Goal: Register for event/course

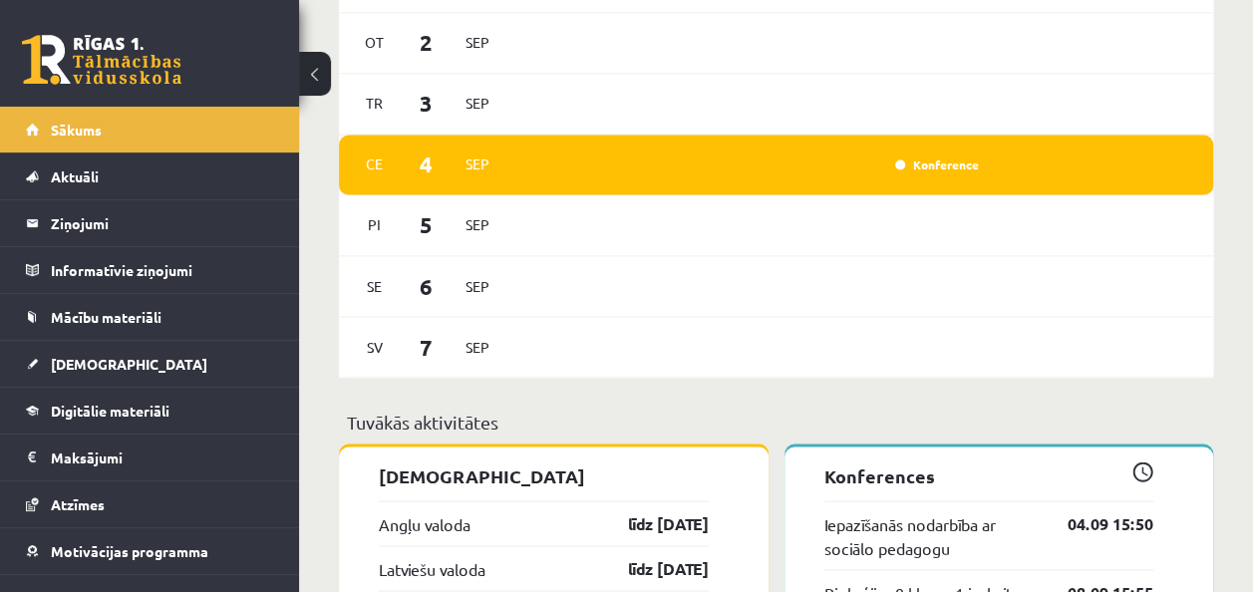
scroll to position [1496, 0]
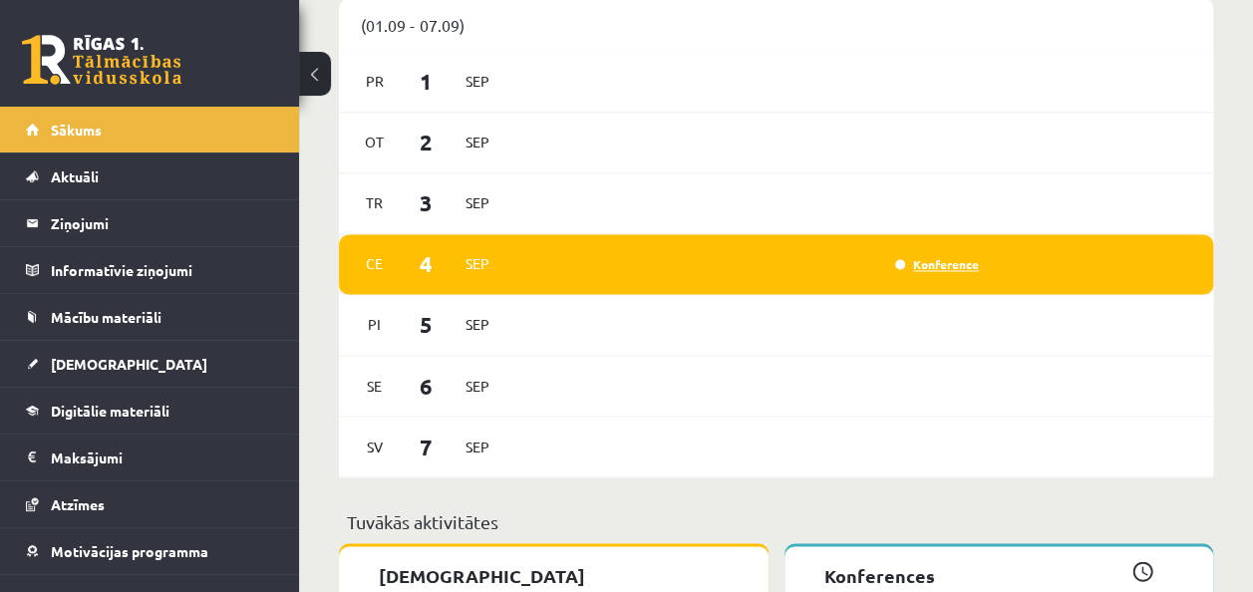
click at [930, 263] on link "Konference" at bounding box center [937, 264] width 84 height 16
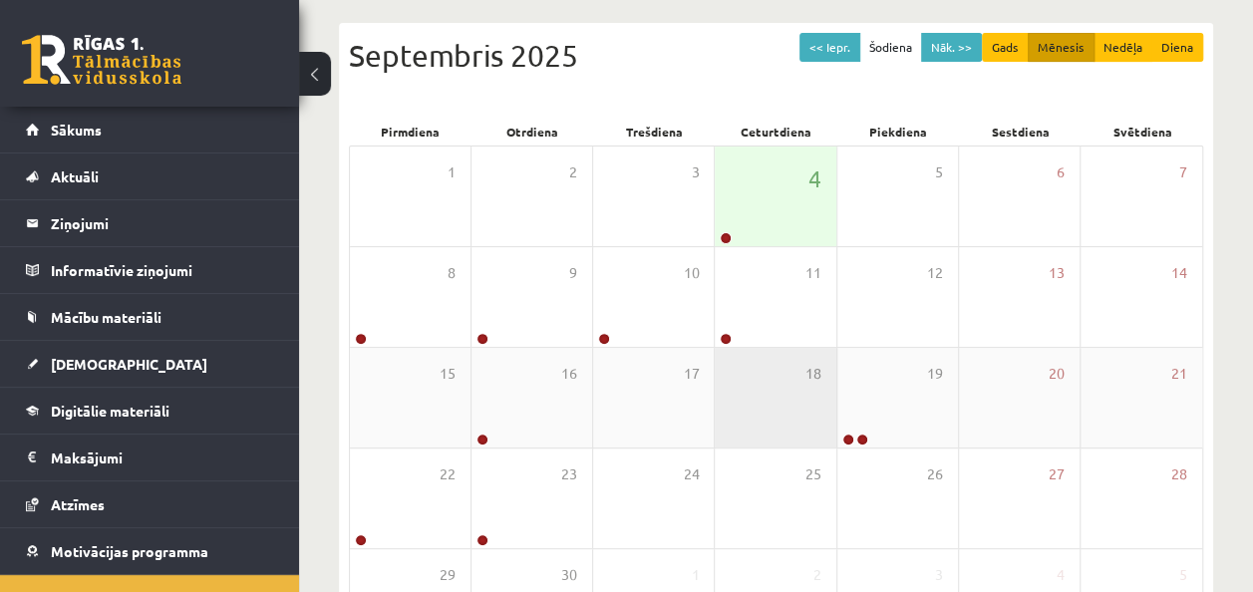
scroll to position [100, 0]
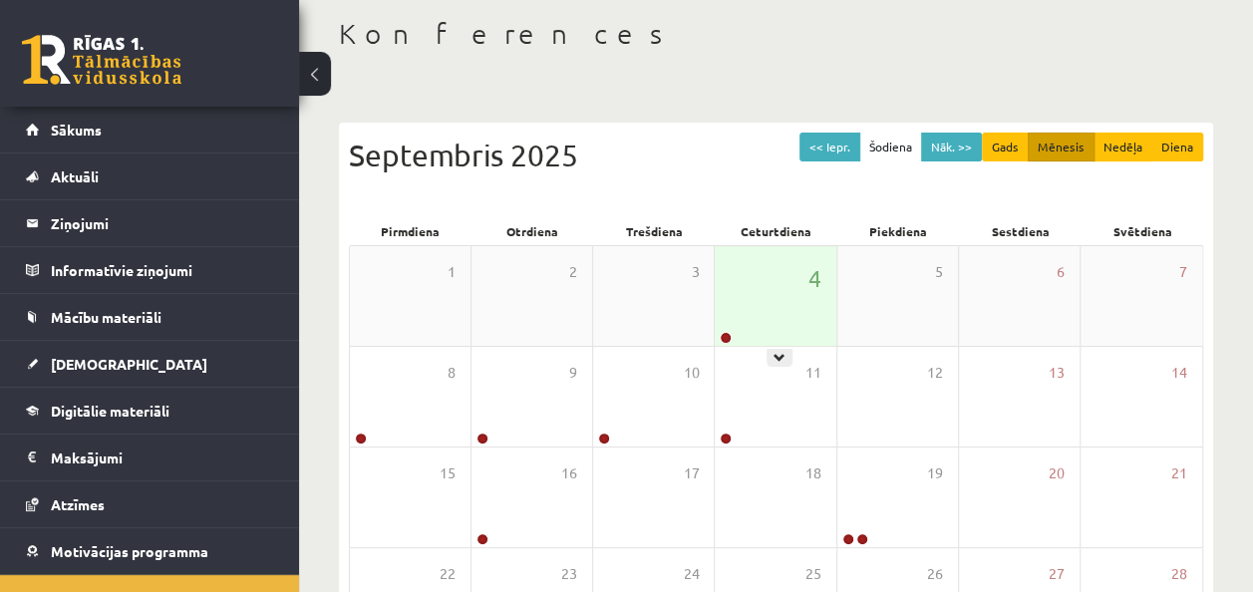
click at [721, 332] on div at bounding box center [724, 339] width 19 height 14
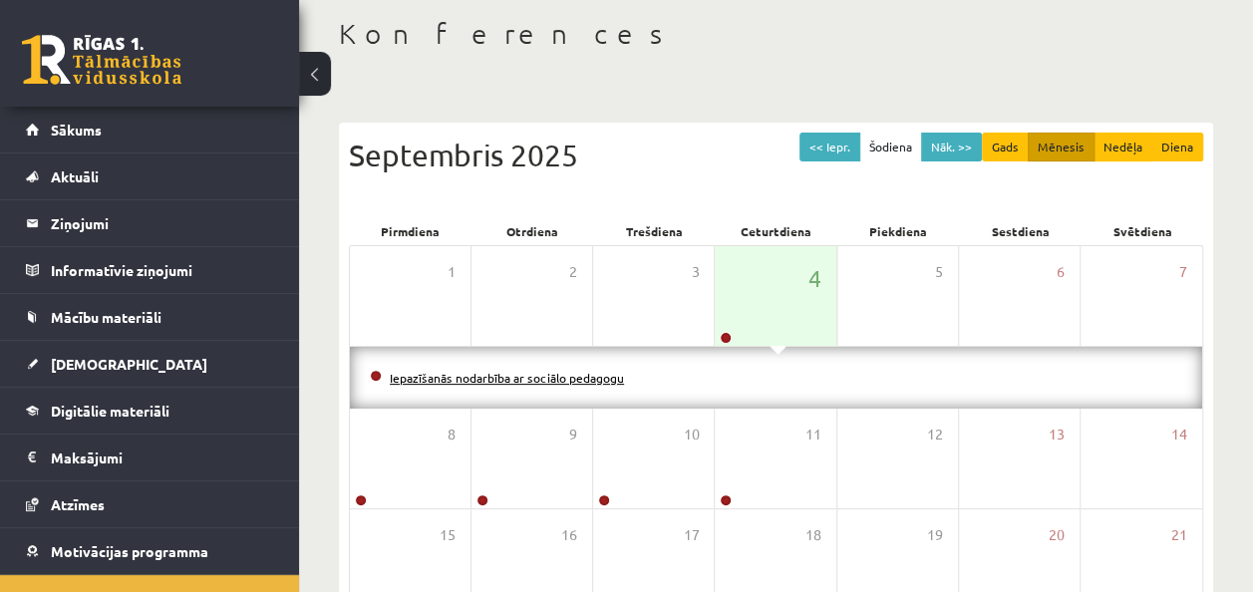
click at [581, 379] on link "Iepazīšanās nodarbība ar sociālo pedagogu" at bounding box center [507, 378] width 234 height 16
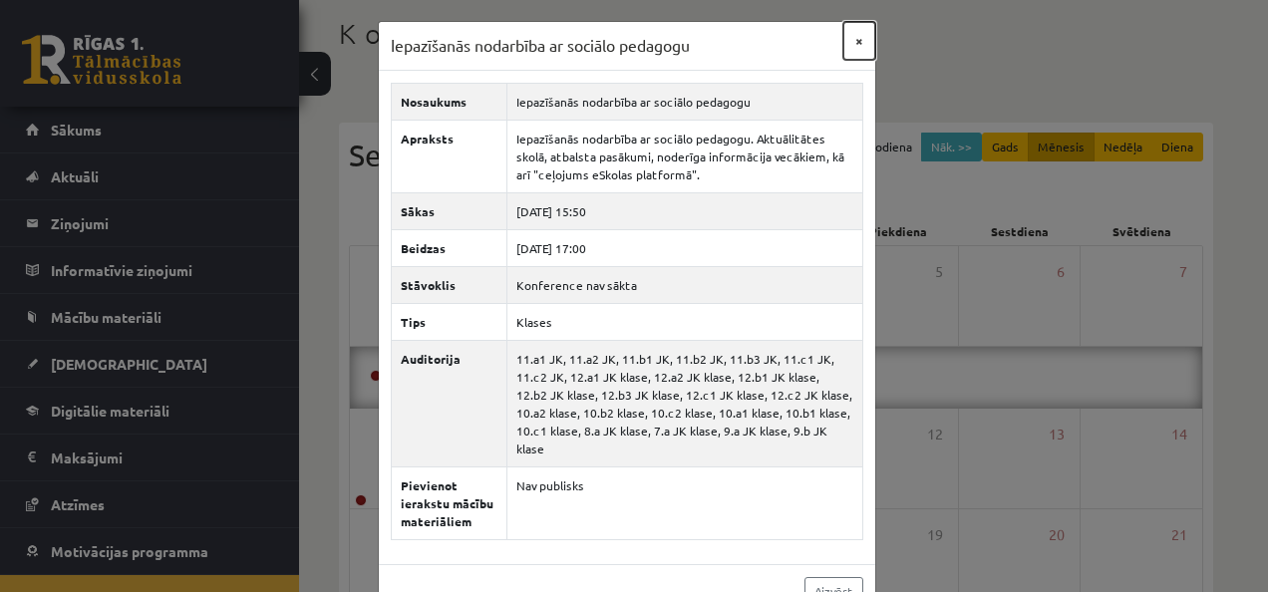
click at [854, 32] on button "×" at bounding box center [859, 41] width 32 height 38
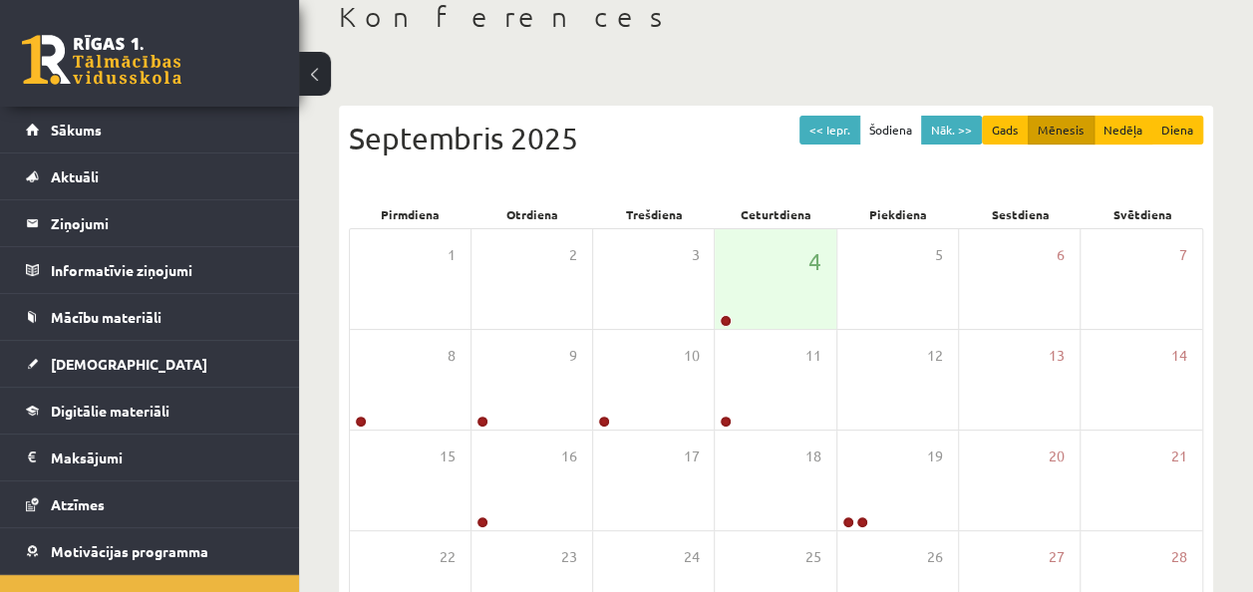
scroll to position [59, 0]
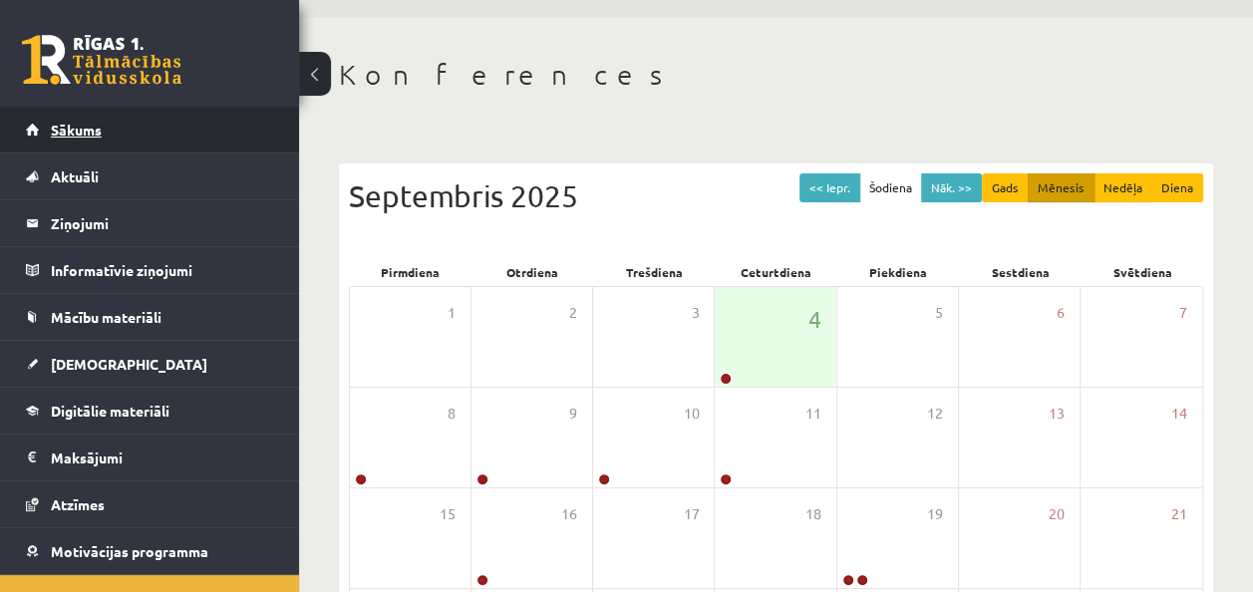
click at [74, 128] on span "Sākums" at bounding box center [76, 130] width 51 height 18
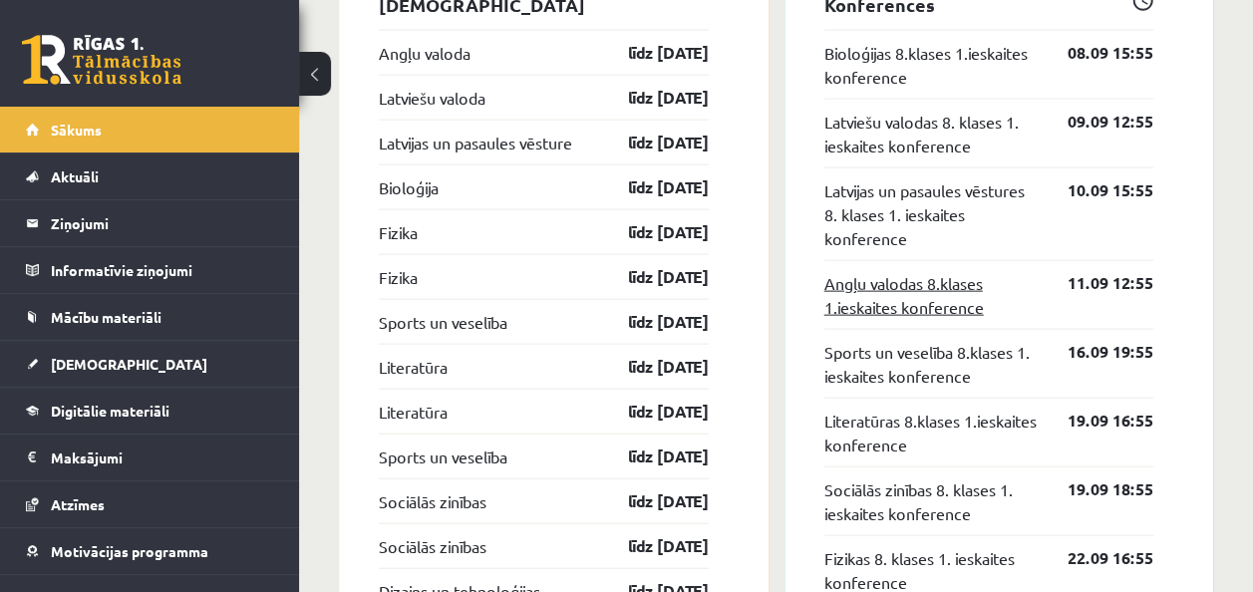
scroll to position [1994, 0]
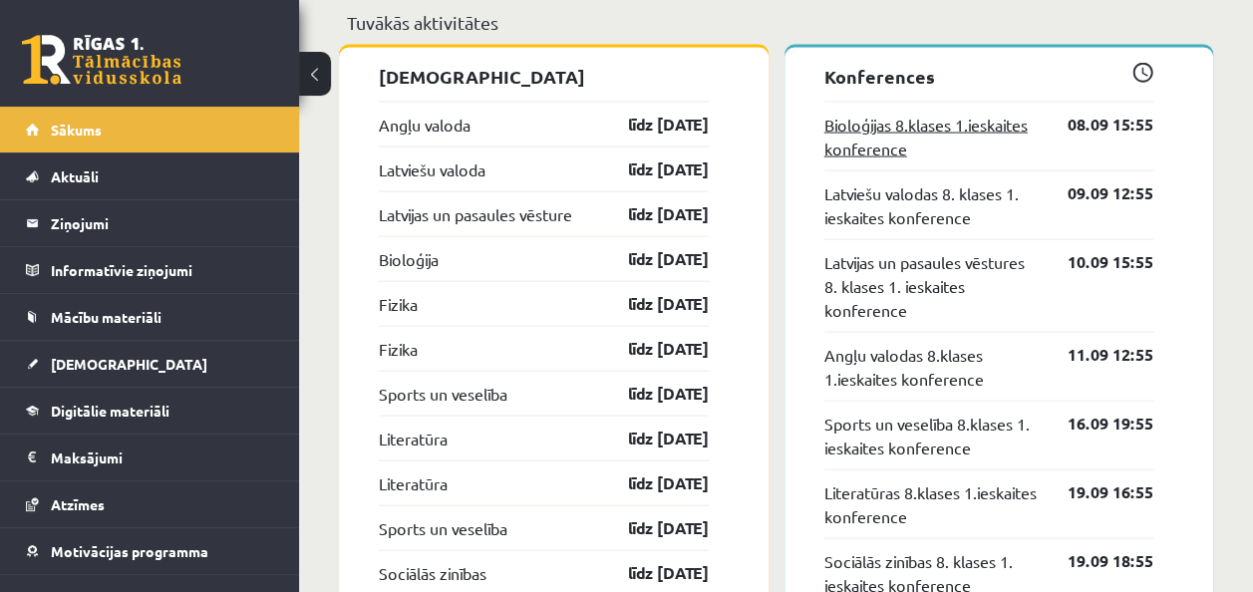
click at [993, 126] on link "Bioloģijas 8.klases 1.ieskaites konference" at bounding box center [932, 137] width 214 height 48
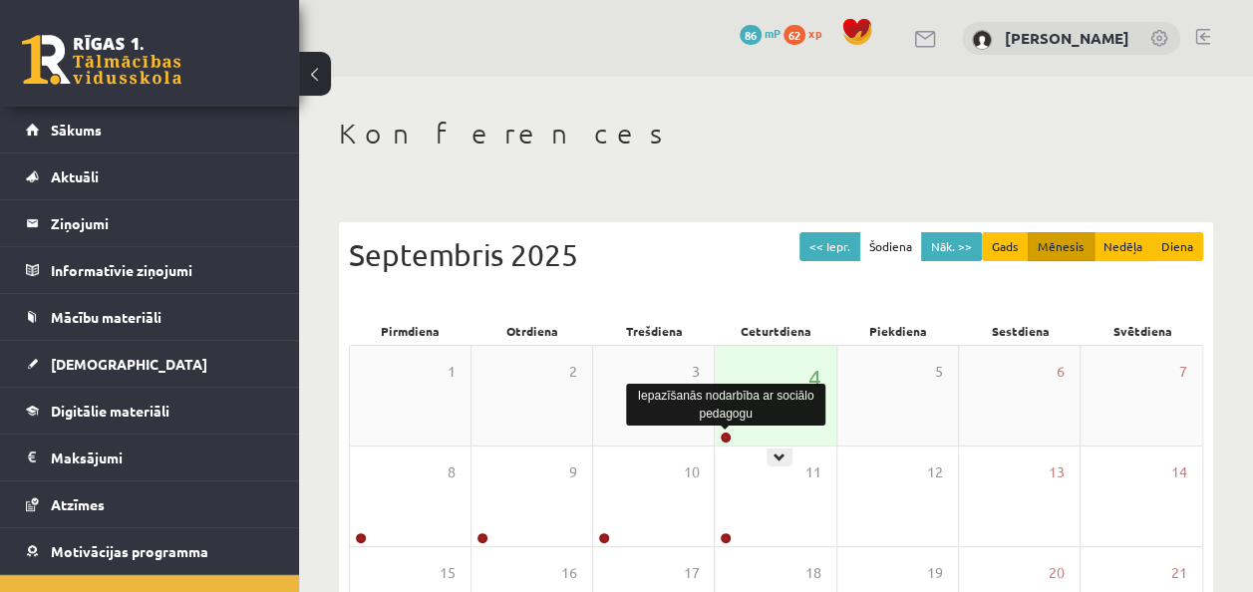
click at [725, 441] on link at bounding box center [726, 438] width 12 height 12
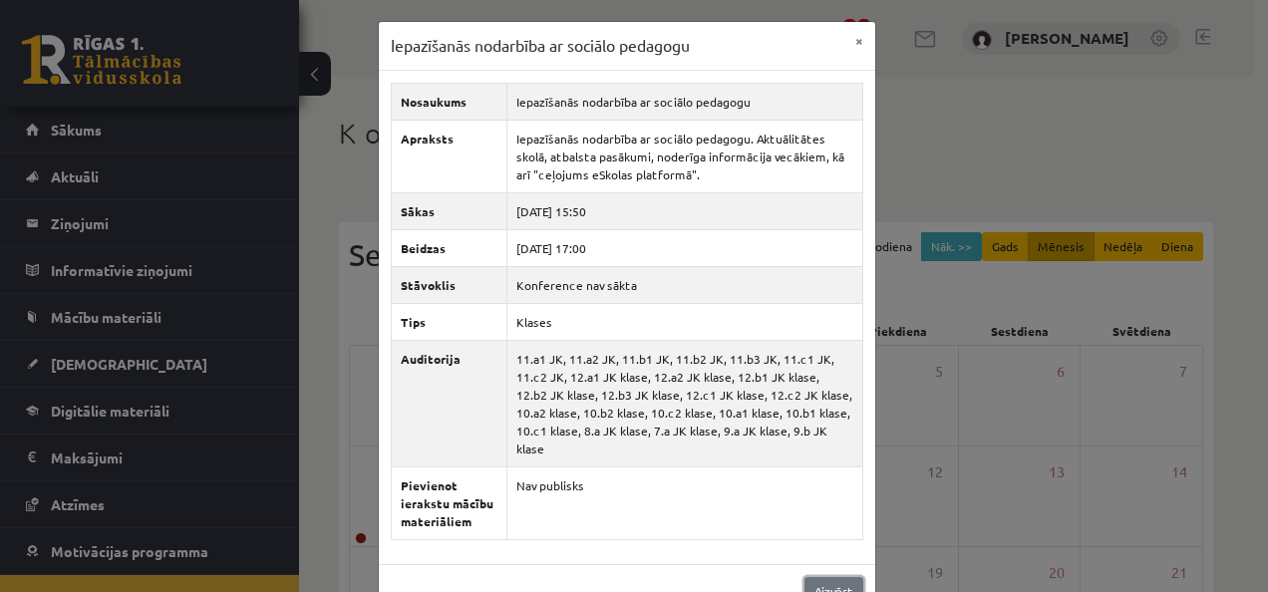
click at [826, 577] on link "Aizvērt" at bounding box center [834, 591] width 59 height 29
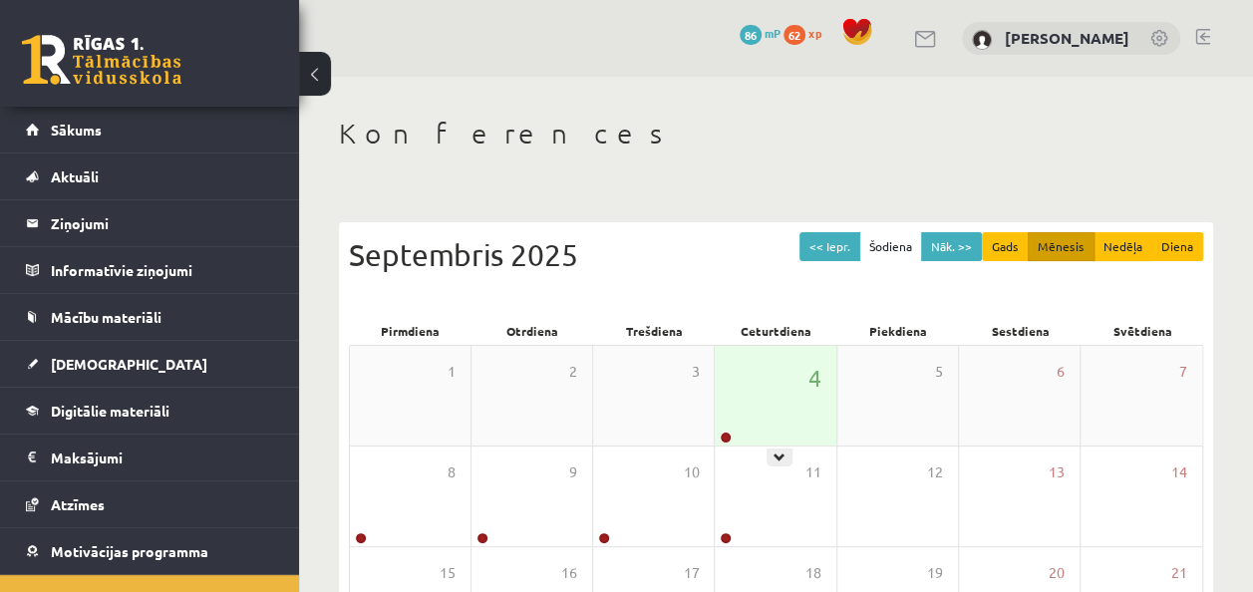
click at [781, 452] on icon at bounding box center [780, 458] width 12 height 12
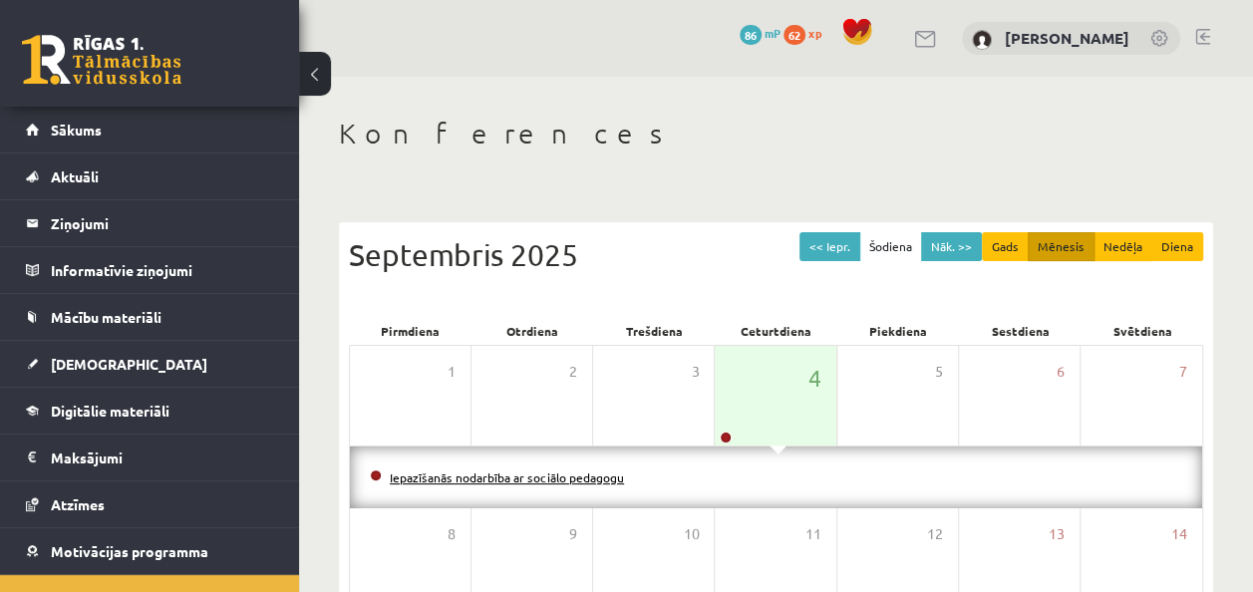
click at [572, 474] on link "Iepazīšanās nodarbība ar sociālo pedagogu" at bounding box center [507, 478] width 234 height 16
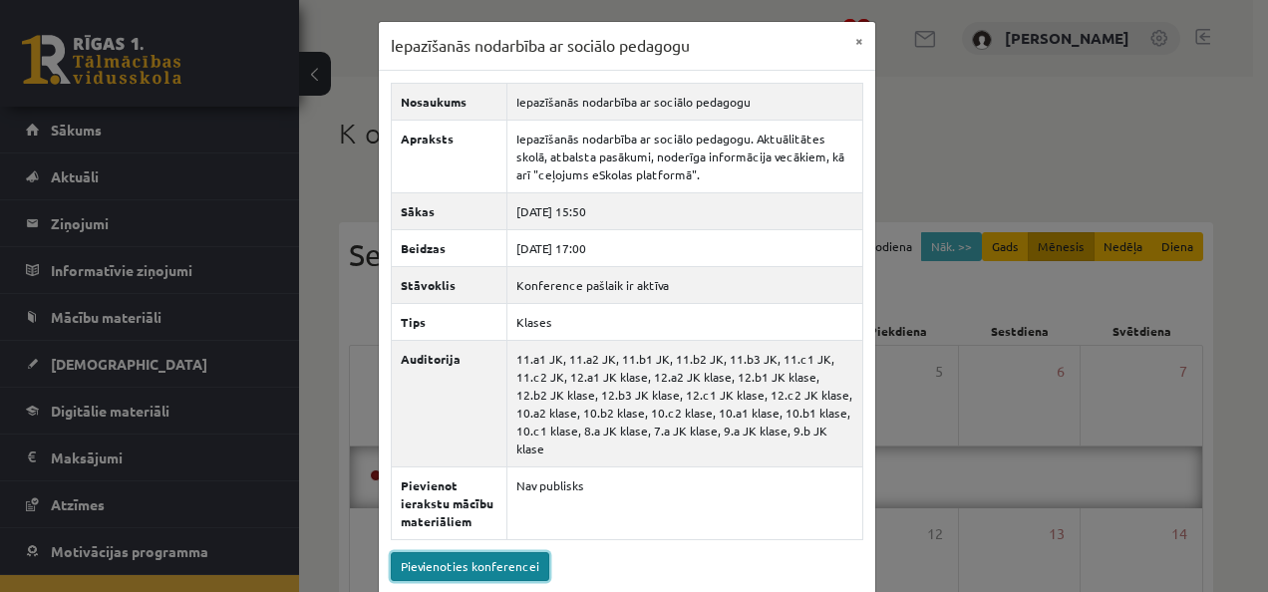
click at [499, 552] on link "Pievienoties konferencei" at bounding box center [470, 566] width 159 height 29
